Goal: Task Accomplishment & Management: Manage account settings

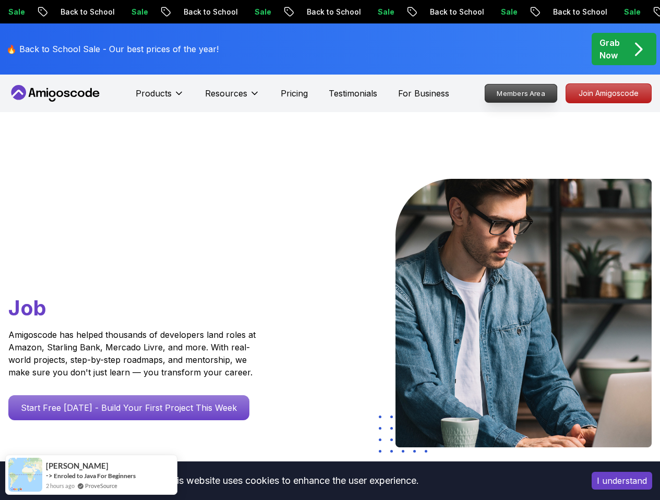
click at [520, 95] on p "Members Area" at bounding box center [521, 93] width 72 height 18
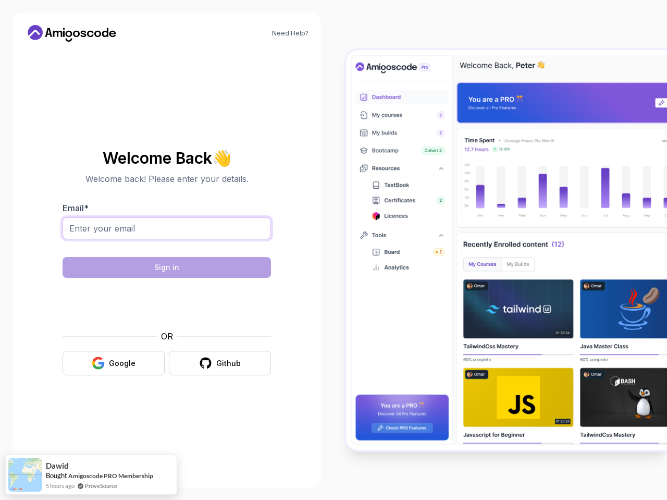
click at [97, 230] on input "Email *" at bounding box center [167, 228] width 209 height 22
click at [200, 202] on div "Email *" at bounding box center [167, 226] width 209 height 49
click at [84, 222] on input "Email *" at bounding box center [167, 228] width 209 height 22
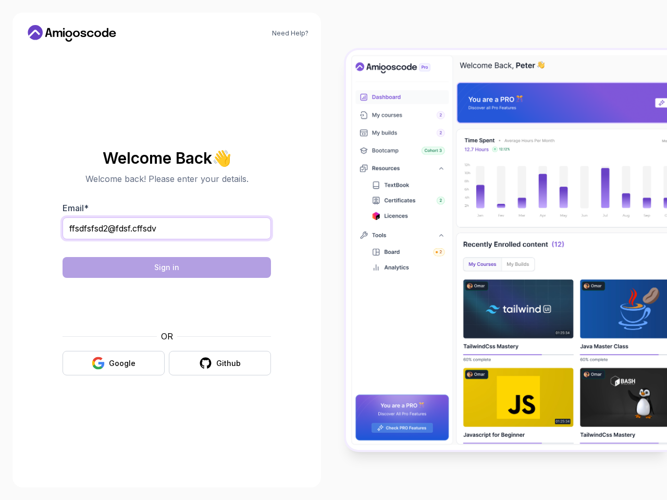
click at [167, 236] on input "ffsdfsfsd2@fdsf.cffsdv" at bounding box center [167, 228] width 209 height 22
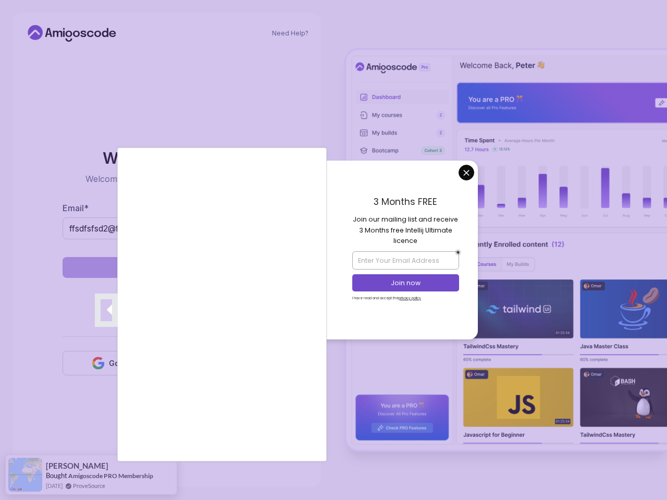
click at [469, 172] on div at bounding box center [333, 250] width 667 height 500
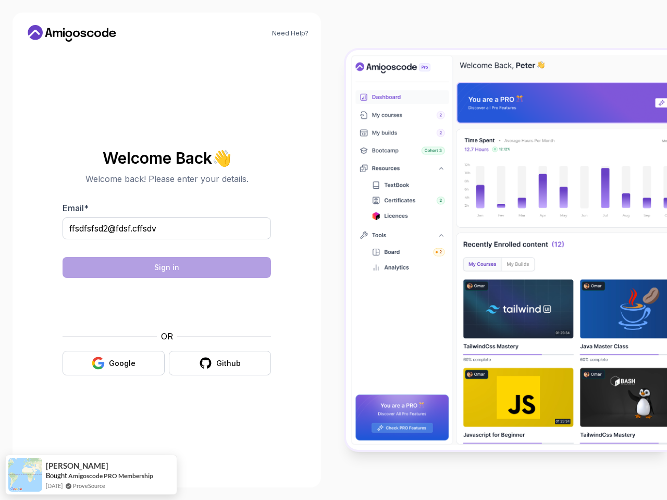
click at [467, 175] on body "Need Help? Welcome Back 👋 Welcome back! Please enter your details. Email * [EMA…" at bounding box center [333, 250] width 667 height 500
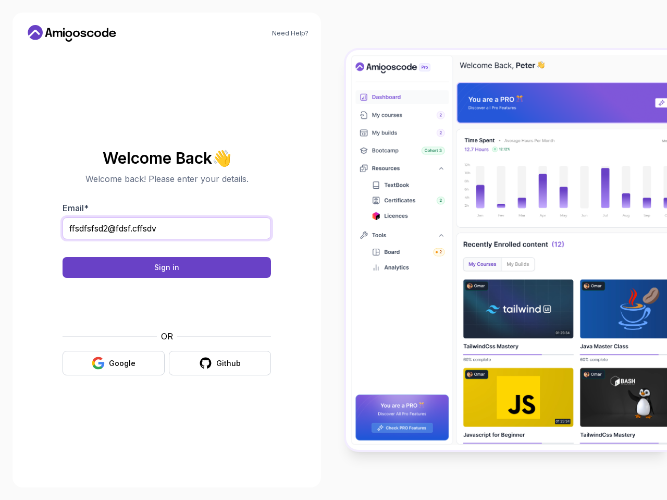
click at [162, 229] on input "ffsdfsfsd2@fdsf.cffsdv" at bounding box center [167, 228] width 209 height 22
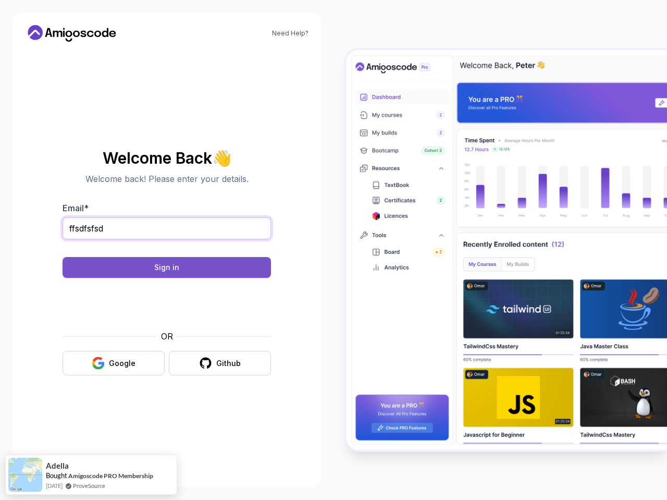
type input "ffsdfsfsd"
click at [167, 265] on div "Sign in" at bounding box center [166, 267] width 25 height 10
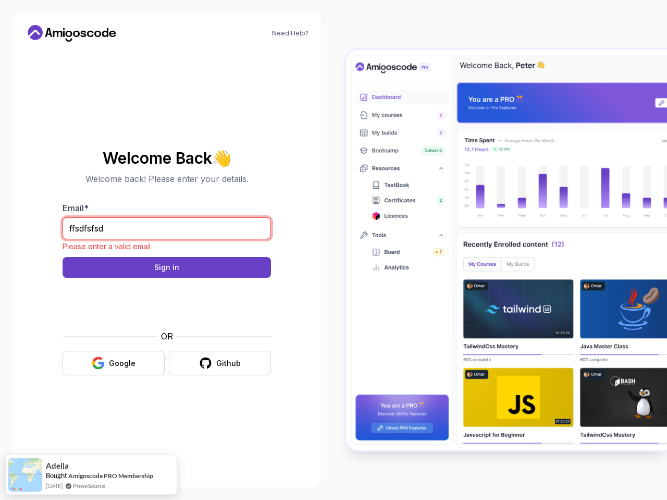
click at [149, 226] on input "ffsdfsfsd" at bounding box center [167, 228] width 209 height 22
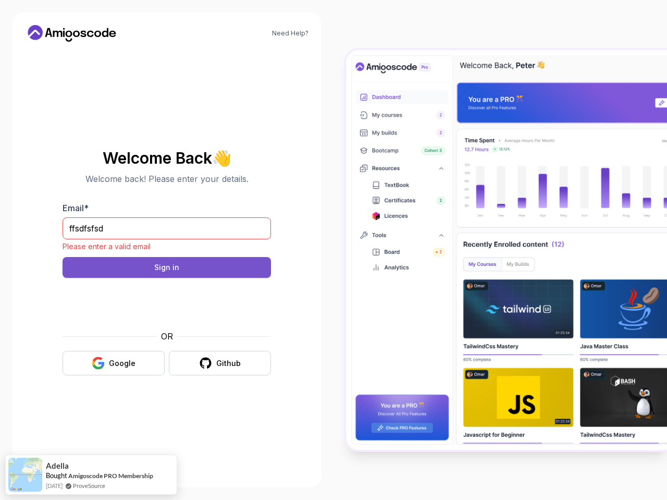
click at [143, 258] on button "Sign in" at bounding box center [167, 267] width 209 height 21
click at [143, 260] on button "Sign in" at bounding box center [167, 267] width 209 height 21
click at [142, 263] on button "Sign in" at bounding box center [167, 267] width 209 height 21
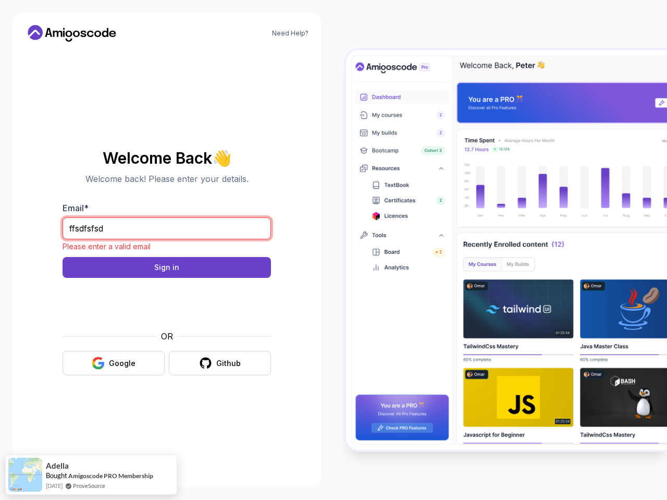
drag, startPoint x: 121, startPoint y: 236, endPoint x: 41, endPoint y: 223, distance: 81.3
click at [41, 223] on section "Welcome Back 👋 Welcome back! Please enter your details. Email * ffsdfsfsd Pleas…" at bounding box center [167, 262] width 284 height 247
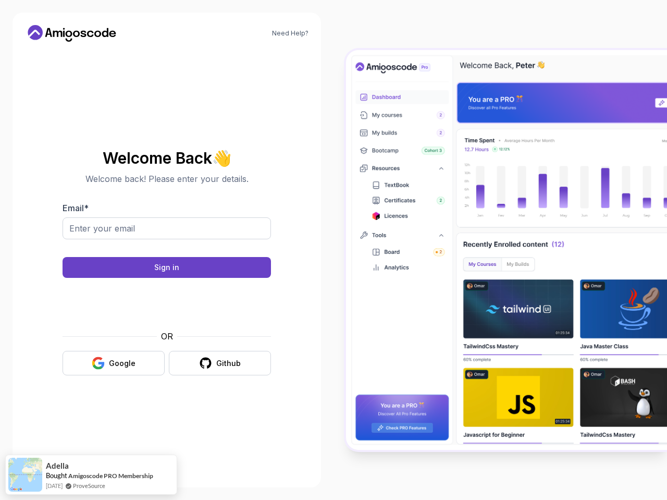
click at [43, 223] on section "Welcome Back 👋 Welcome back! Please enter your details. Email * Sign in OR Goog…" at bounding box center [167, 262] width 284 height 247
click at [115, 280] on form "Email * Sign in OR Google Github" at bounding box center [167, 289] width 209 height 174
click at [119, 272] on button "Sign in" at bounding box center [167, 267] width 209 height 21
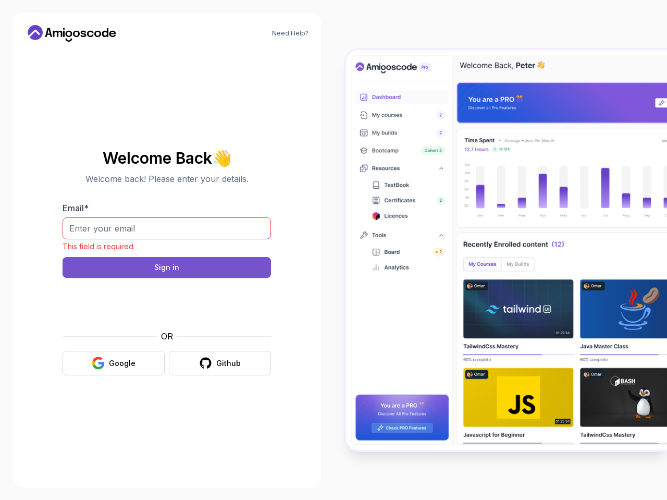
click at [119, 272] on button "Sign in" at bounding box center [167, 267] width 209 height 21
click at [109, 270] on button "Sign in" at bounding box center [167, 267] width 209 height 21
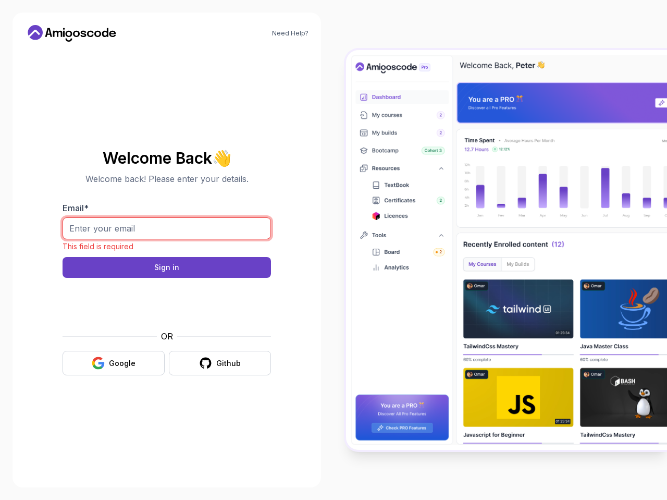
click at [133, 231] on input "Email *" at bounding box center [167, 228] width 209 height 22
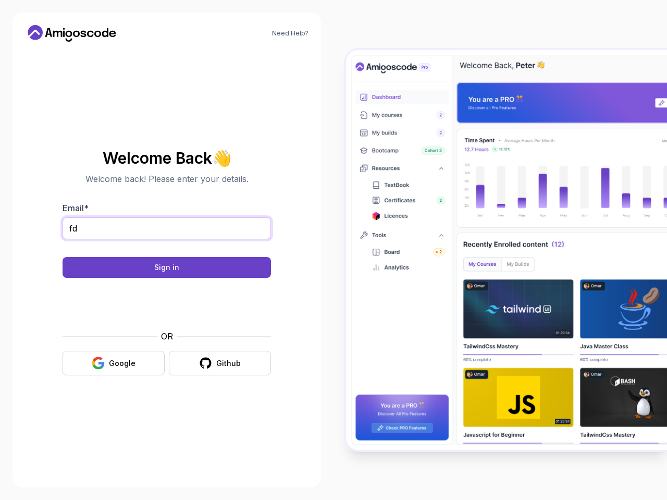
type input "fd"
click at [39, 268] on section "Welcome Back 👋 Welcome back! Please enter your details. Email * fd Sign in OR G…" at bounding box center [167, 262] width 284 height 247
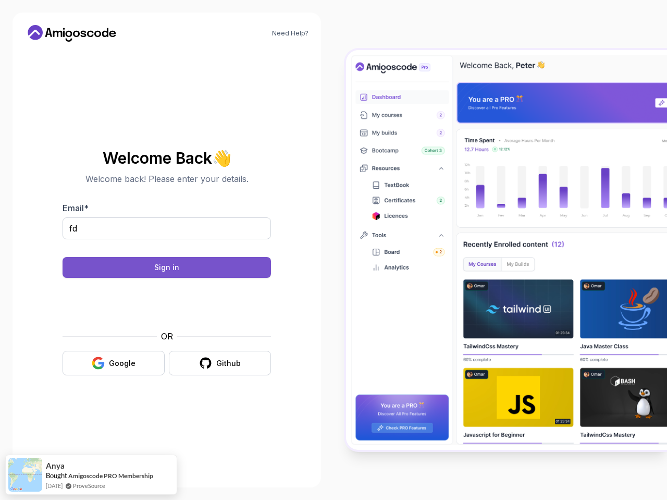
click at [97, 262] on button "Sign in" at bounding box center [167, 267] width 209 height 21
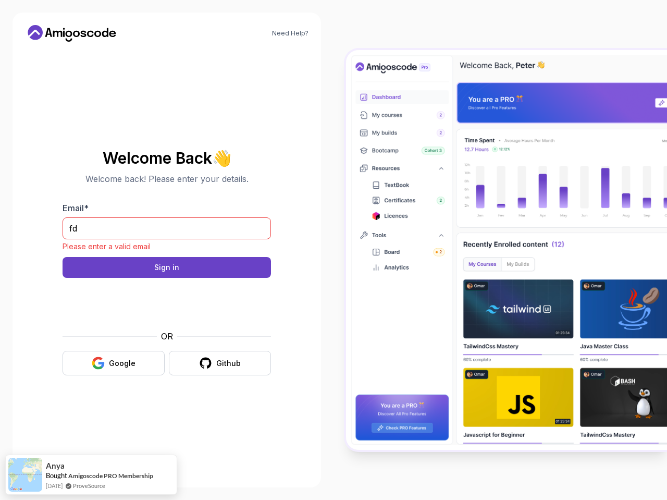
click at [27, 258] on section "Welcome Back 👋 Welcome back! Please enter your details. Email * fd Please enter…" at bounding box center [167, 262] width 284 height 247
drag, startPoint x: 158, startPoint y: 335, endPoint x: 197, endPoint y: 334, distance: 38.1
click at [197, 334] on div "OR" at bounding box center [167, 336] width 209 height 13
drag, startPoint x: 79, startPoint y: 333, endPoint x: 283, endPoint y: 334, distance: 203.9
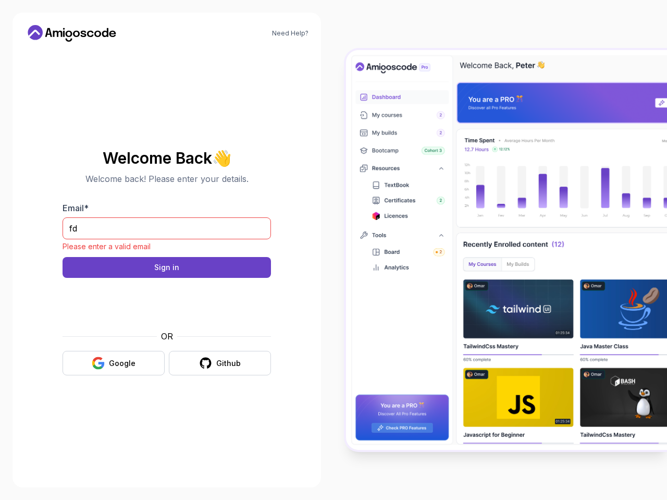
click at [283, 334] on section "Welcome Back 👋 Welcome back! Please enter your details. Email * fd Please enter…" at bounding box center [167, 262] width 284 height 247
click at [300, 33] on link "Need Help?" at bounding box center [290, 33] width 36 height 8
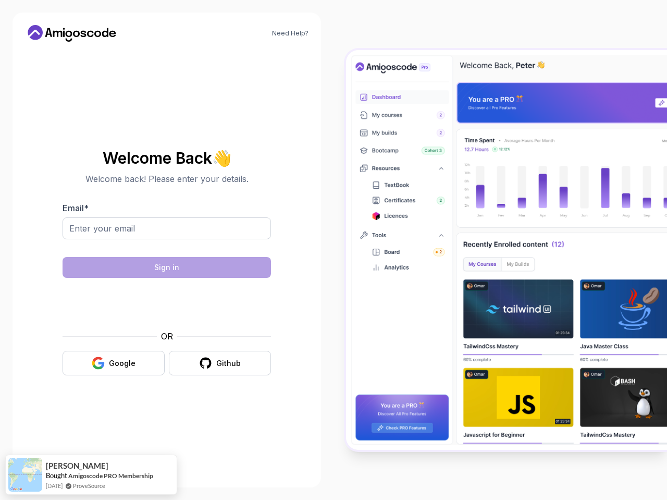
click at [80, 31] on icon at bounding box center [72, 33] width 94 height 17
click at [167, 33] on div "Need Help?" at bounding box center [167, 33] width 284 height 17
click at [428, 419] on img at bounding box center [506, 250] width 321 height 400
click at [230, 418] on div "Welcome Back 👋 Welcome back! Please enter your details. Email * Sign in OR Goog…" at bounding box center [167, 262] width 284 height 425
click at [395, 152] on img at bounding box center [506, 250] width 321 height 400
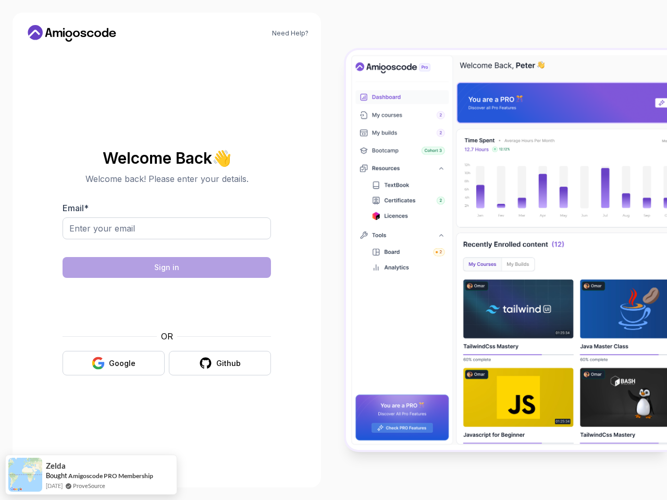
click at [412, 73] on img at bounding box center [506, 250] width 321 height 400
